Goal: Task Accomplishment & Management: Use online tool/utility

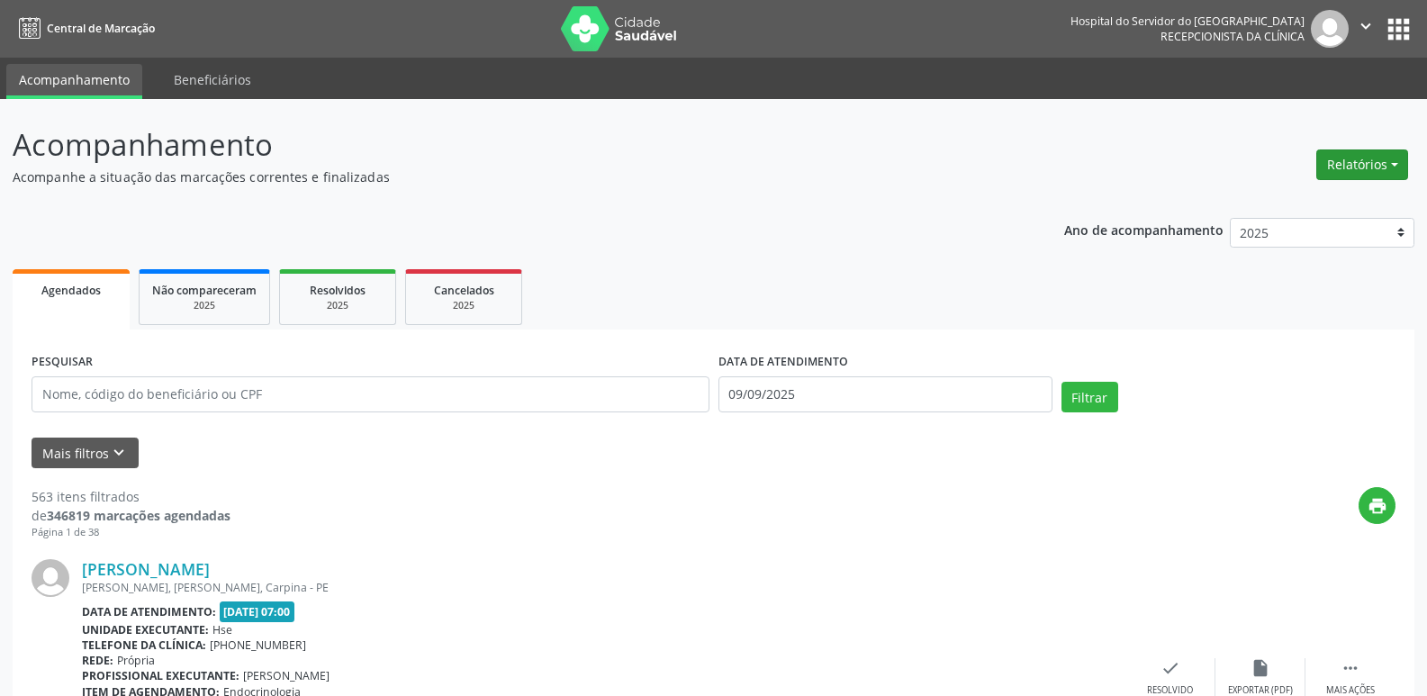
drag, startPoint x: 1369, startPoint y: 163, endPoint x: 1361, endPoint y: 175, distance: 14.2
click at [1369, 163] on button "Relatórios" at bounding box center [1362, 164] width 92 height 31
click at [1316, 206] on link "Agendamentos" at bounding box center [1312, 203] width 194 height 25
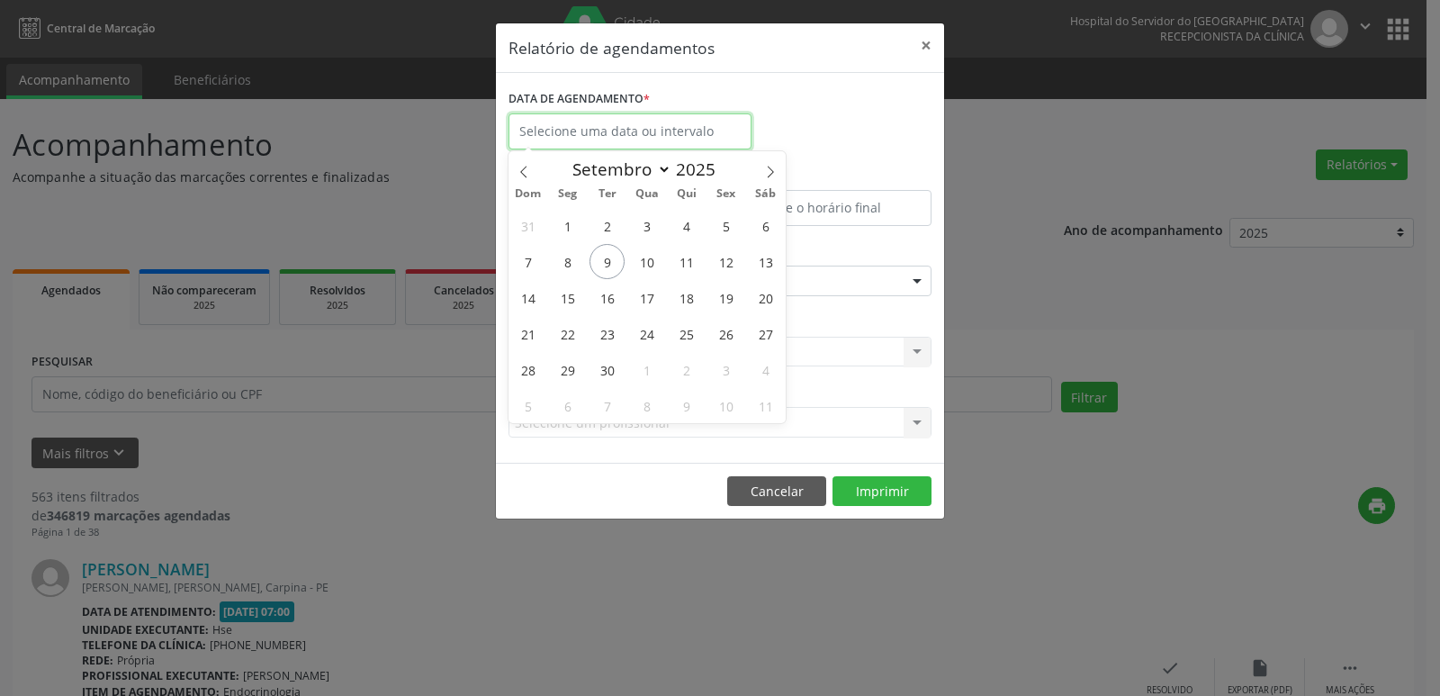
click at [610, 127] on input "text" at bounding box center [630, 131] width 243 height 36
click at [603, 267] on span "9" at bounding box center [607, 261] width 35 height 35
type input "09/09/2025"
click at [603, 267] on span "9" at bounding box center [607, 261] width 35 height 35
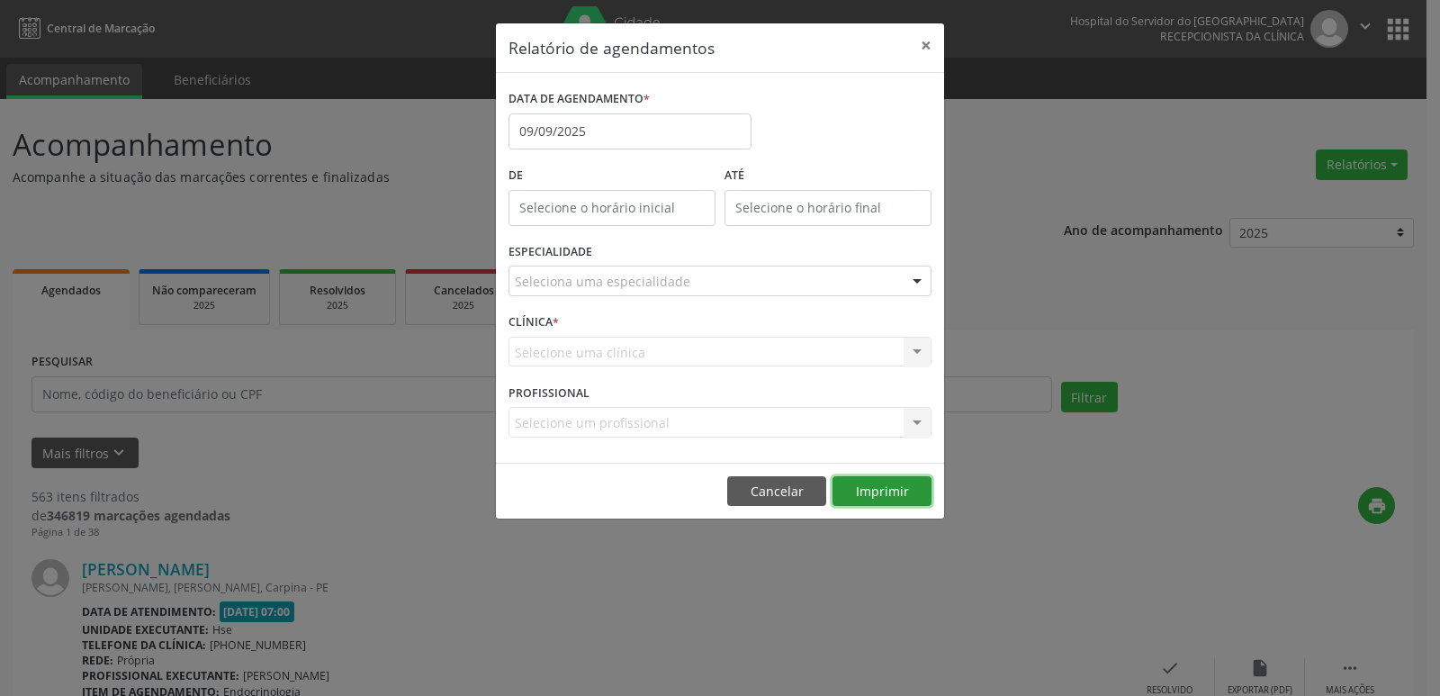
click at [898, 492] on button "Imprimir" at bounding box center [882, 491] width 99 height 31
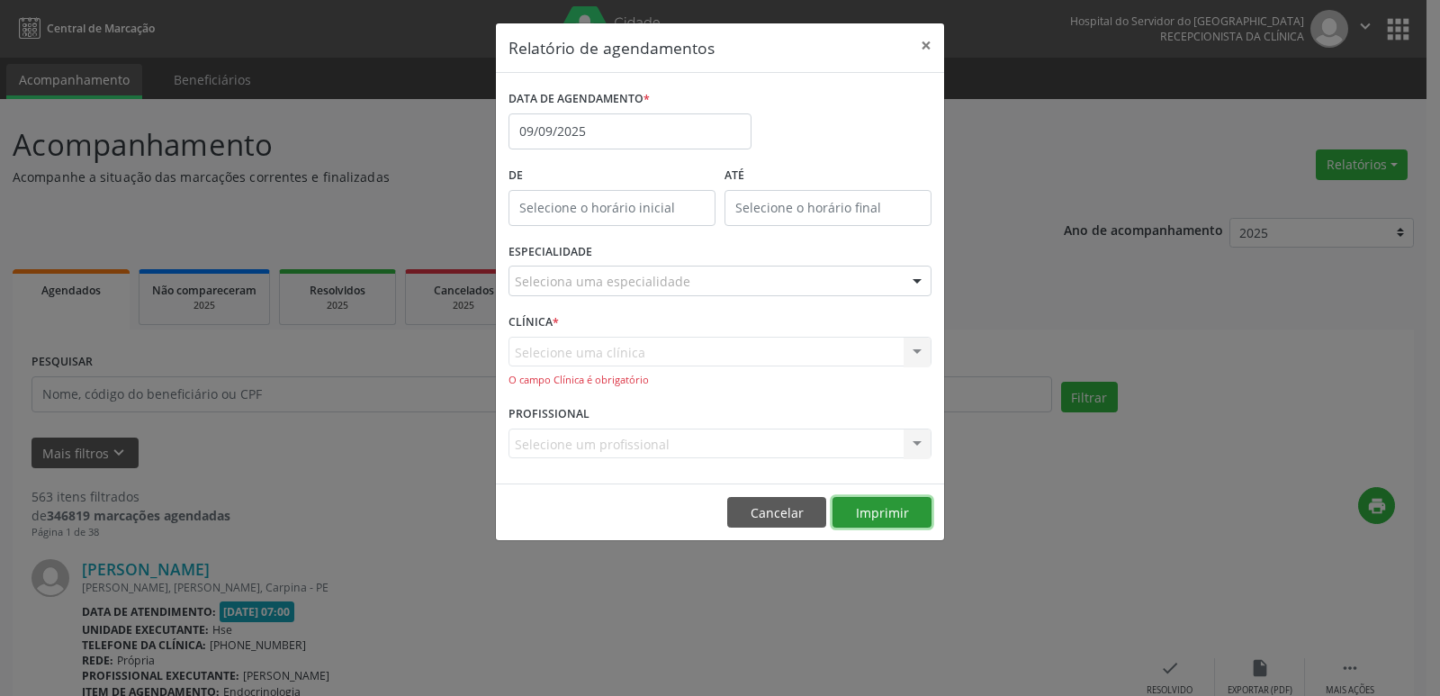
click at [897, 512] on button "Imprimir" at bounding box center [882, 512] width 99 height 31
drag, startPoint x: 1141, startPoint y: 260, endPoint x: 1065, endPoint y: 248, distance: 76.5
click at [1140, 259] on div "Relatório de agendamentos × DATA DE AGENDAMENTO * [DATE] De ATÉ ESPECIALIDADE S…" at bounding box center [720, 348] width 1440 height 696
click at [927, 40] on button "×" at bounding box center [926, 45] width 36 height 44
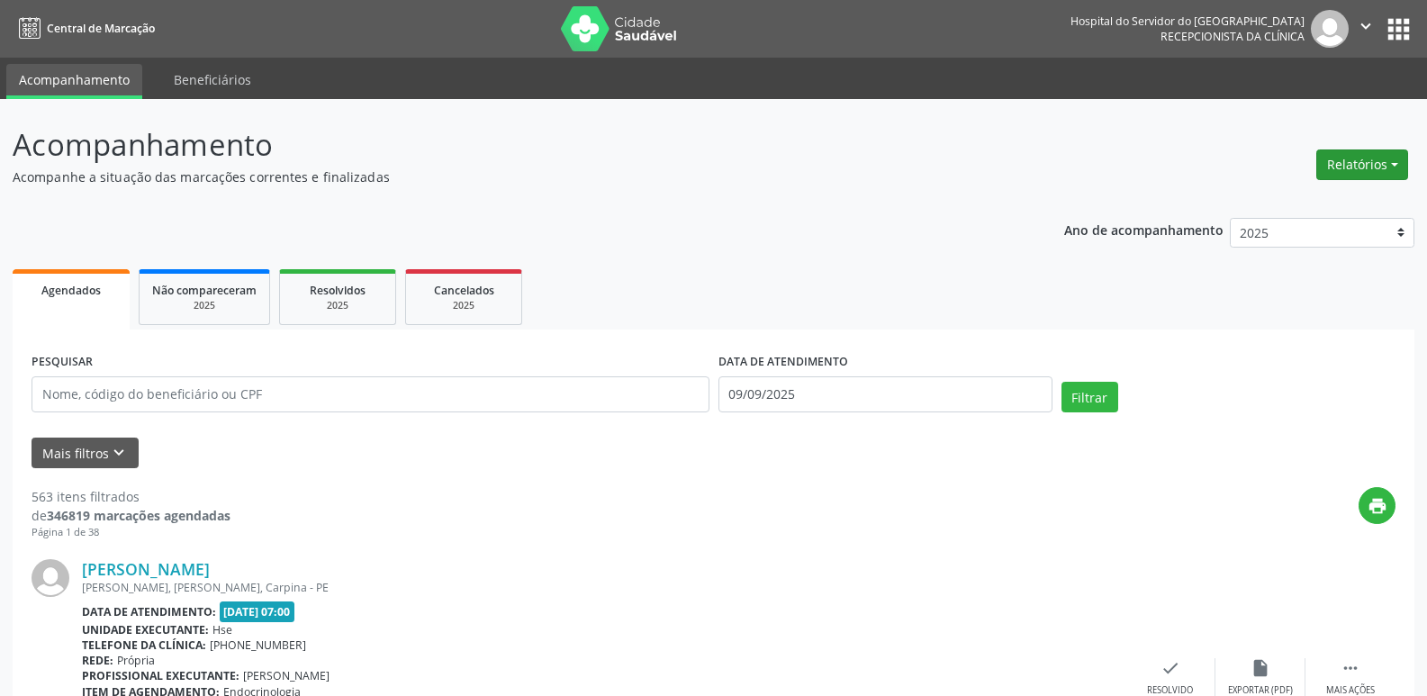
click at [1354, 171] on button "Relatórios" at bounding box center [1362, 164] width 92 height 31
click at [1314, 192] on link "Agendamentos" at bounding box center [1312, 203] width 194 height 25
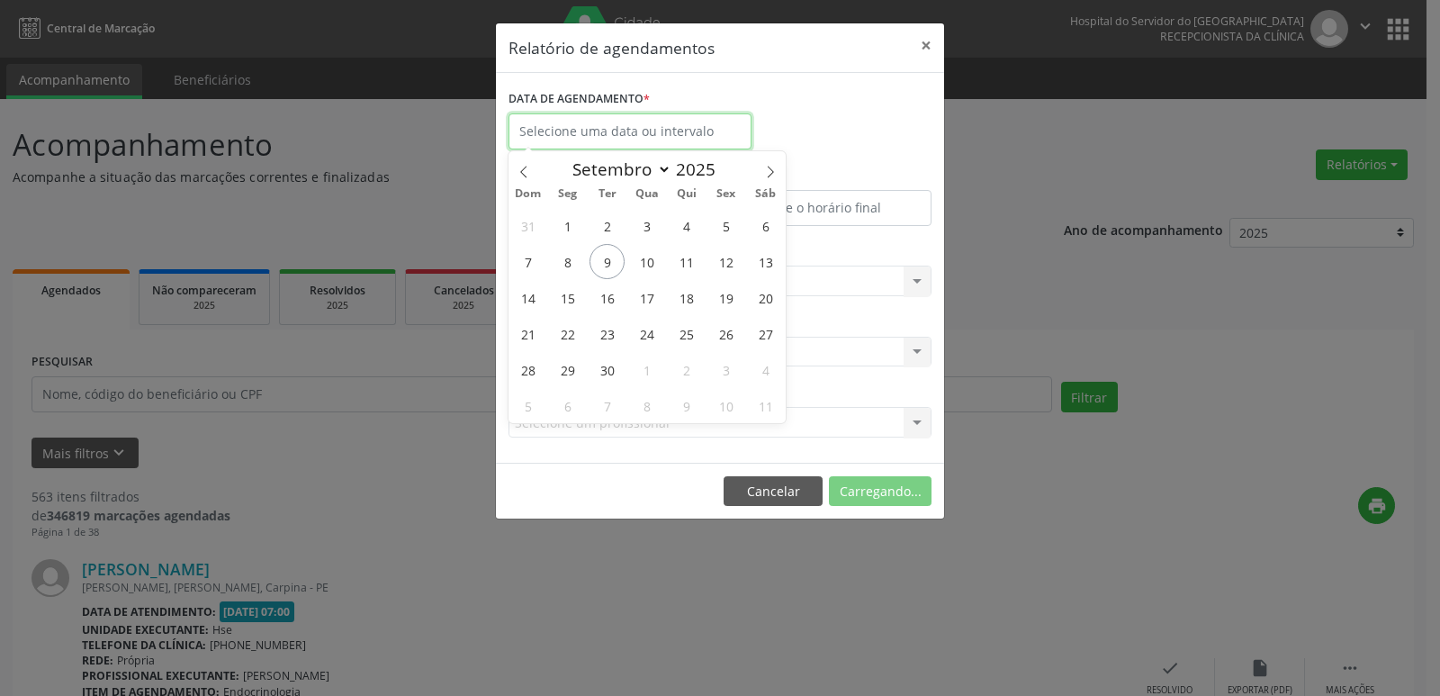
click at [610, 120] on input "text" at bounding box center [630, 131] width 243 height 36
click at [615, 269] on span "9" at bounding box center [607, 261] width 35 height 35
type input "09/09/2025"
click at [615, 269] on span "9" at bounding box center [607, 261] width 35 height 35
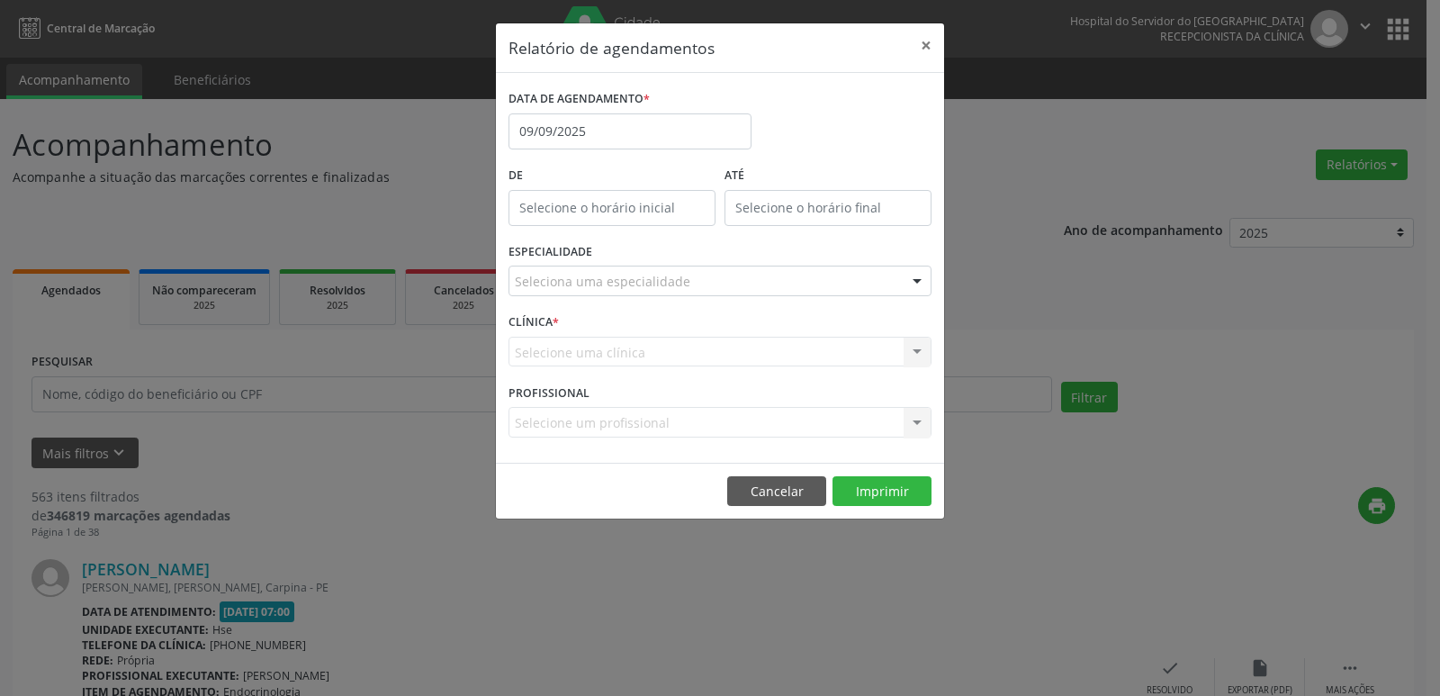
click at [864, 281] on div "Seleciona uma especialidade" at bounding box center [720, 281] width 423 height 31
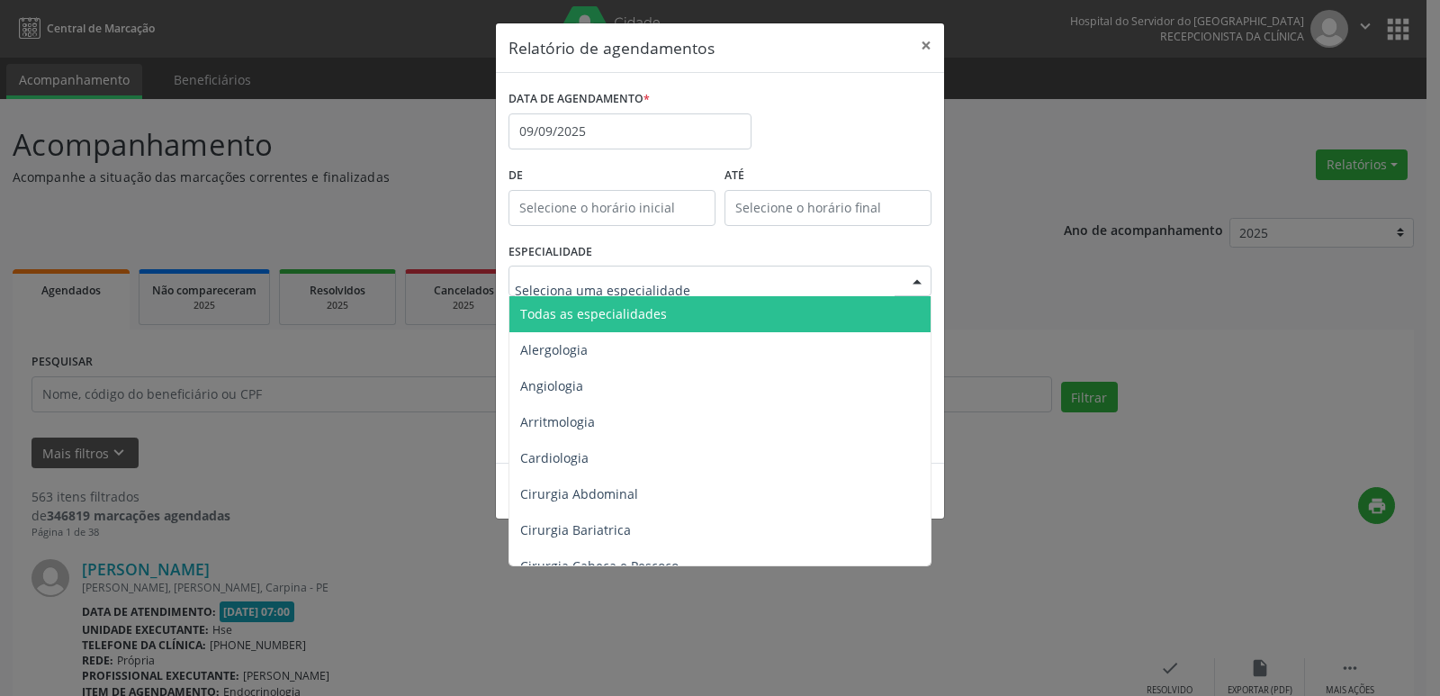
click at [748, 298] on span "Todas as especialidades" at bounding box center [722, 314] width 424 height 36
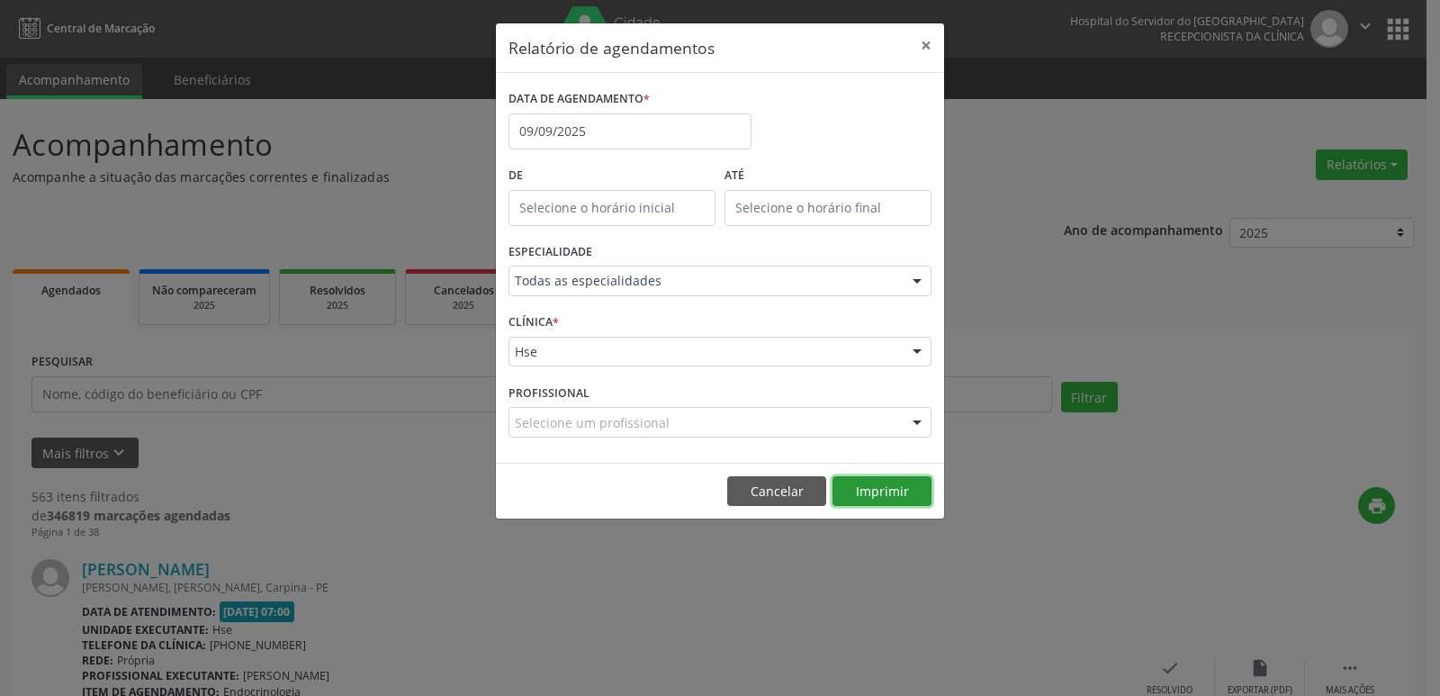
click at [892, 492] on button "Imprimir" at bounding box center [882, 491] width 99 height 31
click at [1033, 151] on div "Relatório de agendamentos × DATA DE AGENDAMENTO * [DATE] De ATÉ ESPECIALIDADE T…" at bounding box center [720, 348] width 1440 height 696
click at [918, 41] on button "×" at bounding box center [926, 45] width 36 height 44
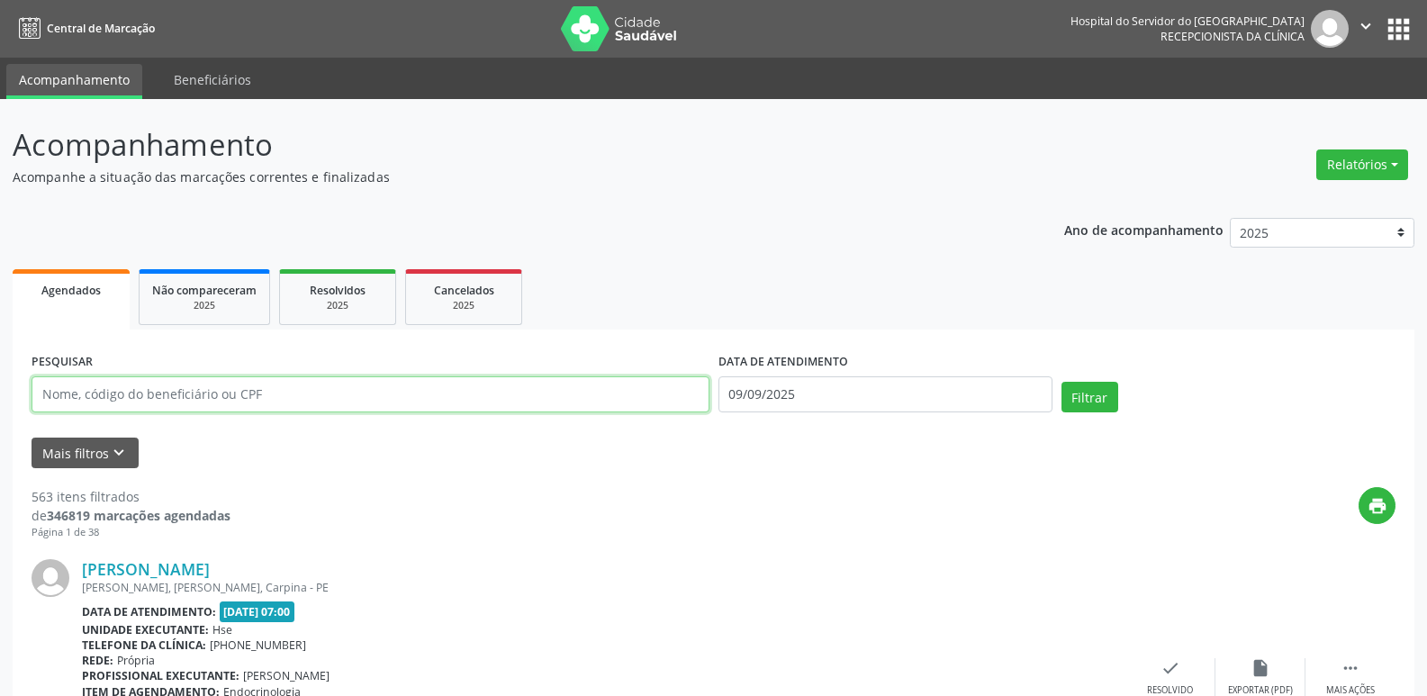
click at [176, 398] on input "text" at bounding box center [371, 394] width 678 height 36
type input "03866440472"
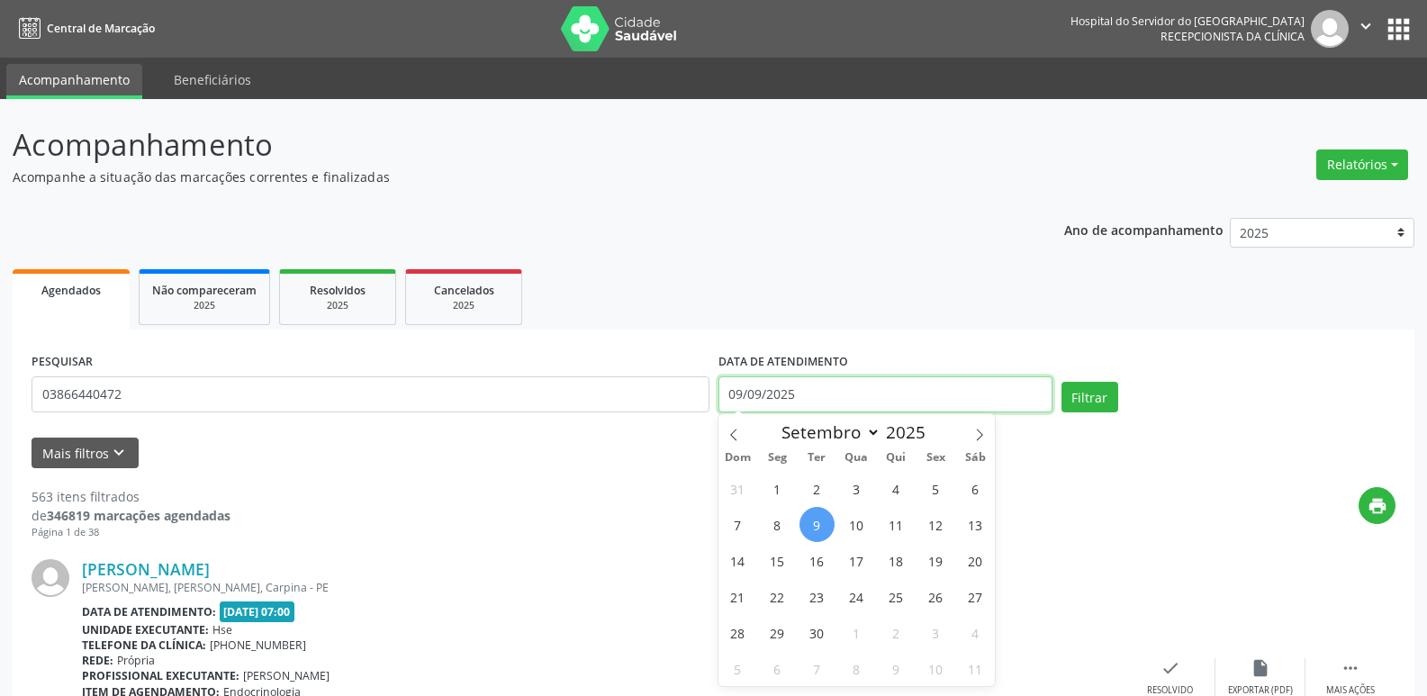
drag, startPoint x: 859, startPoint y: 396, endPoint x: 474, endPoint y: 390, distance: 384.5
click at [545, 393] on div "PESQUISAR 03866440472 DATA DE ATENDIMENTO [DATE] Filtrar" at bounding box center [713, 386] width 1373 height 77
click at [1080, 395] on button "Filtrar" at bounding box center [1089, 397] width 57 height 31
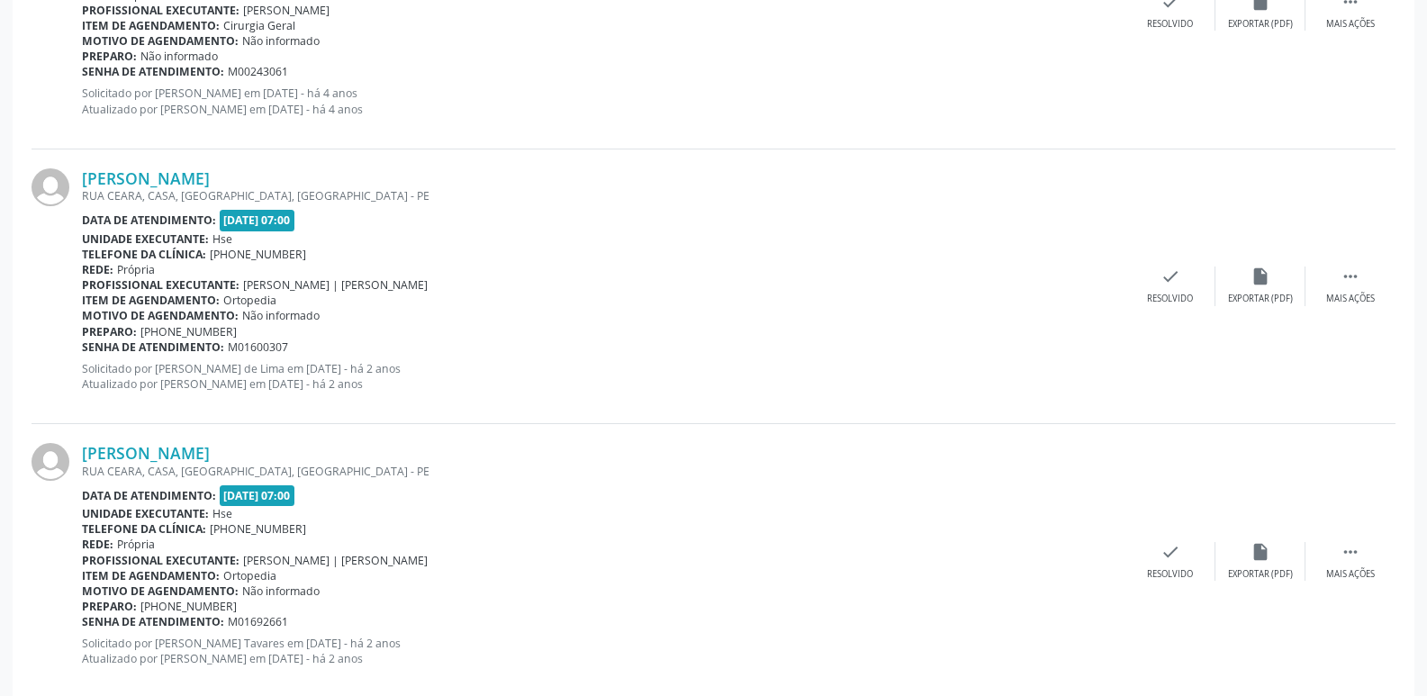
scroll to position [1440, 0]
